Goal: Information Seeking & Learning: Learn about a topic

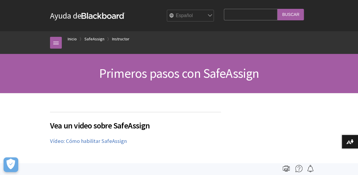
click at [259, 15] on input "Search Query" at bounding box center [251, 14] width 54 height 11
click at [291, 9] on input "Buscar" at bounding box center [290, 14] width 26 height 11
click at [291, 12] on input "Buscar" at bounding box center [290, 14] width 26 height 11
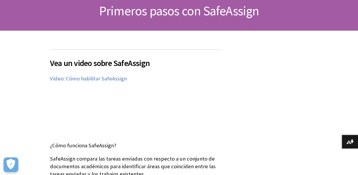
scroll to position [103, 0]
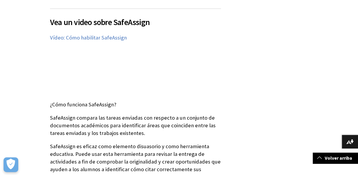
drag, startPoint x: 139, startPoint y: 29, endPoint x: 127, endPoint y: 47, distance: 21.7
click at [61, 32] on div "Vea un video sobre SafeAssign El siguiente video narrado proporciona una repres…" at bounding box center [135, 52] width 171 height 86
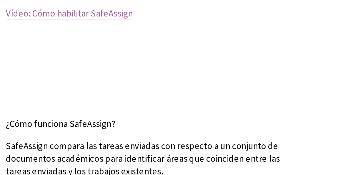
copy div "Vídeo: Cómo habilitar SafeAssign"
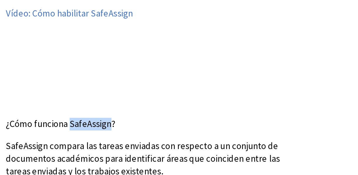
drag, startPoint x: 111, startPoint y: 106, endPoint x: 86, endPoint y: 104, distance: 25.3
click at [86, 104] on p "¿Cómo funciona SafeAssign?" at bounding box center [135, 105] width 171 height 8
copy p "SafeAssign"
